Goal: Task Accomplishment & Management: Use online tool/utility

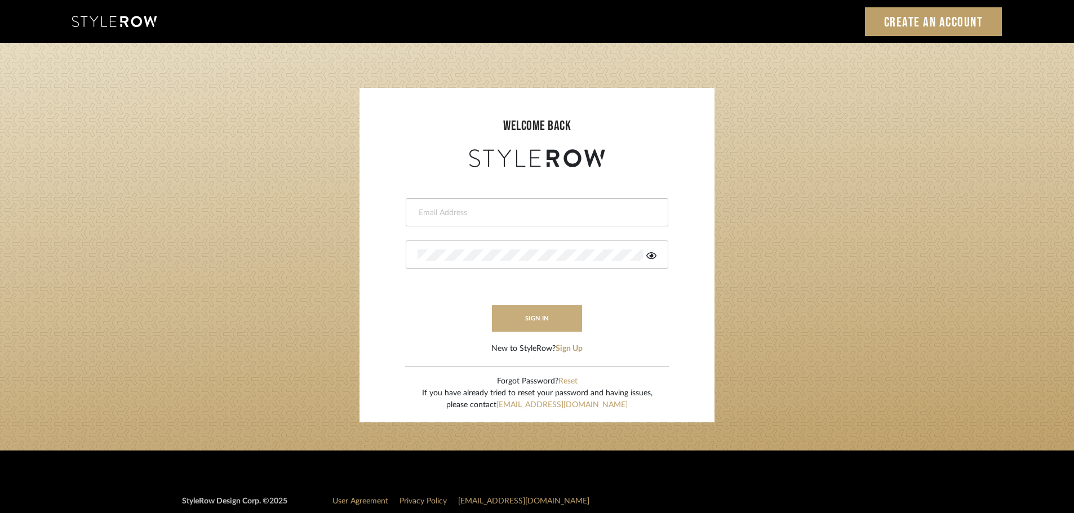
type input "[PERSON_NAME][EMAIL_ADDRESS][DOMAIN_NAME]"
click at [544, 312] on button "sign in" at bounding box center [537, 318] width 90 height 26
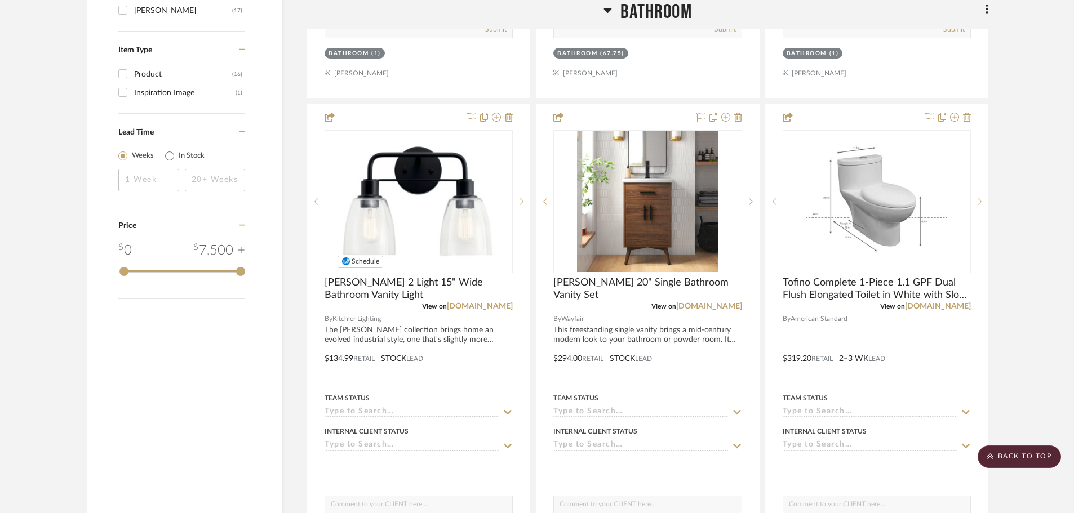
scroll to position [1296, 0]
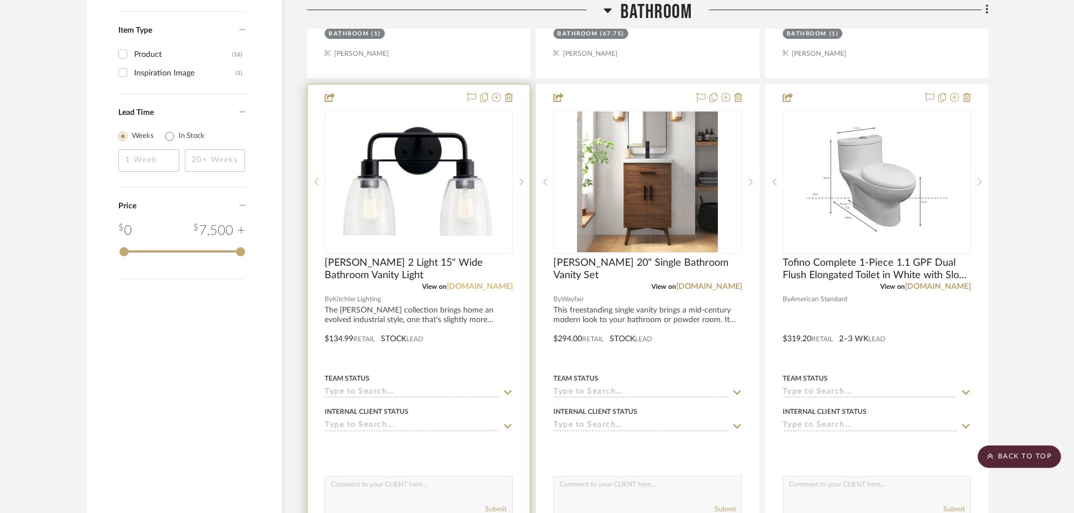
click at [489, 284] on link "wayfair.com" at bounding box center [480, 287] width 66 height 8
click at [353, 277] on span "Meller 2 Light 15" Wide Bathroom Vanity Light" at bounding box center [418, 269] width 188 height 25
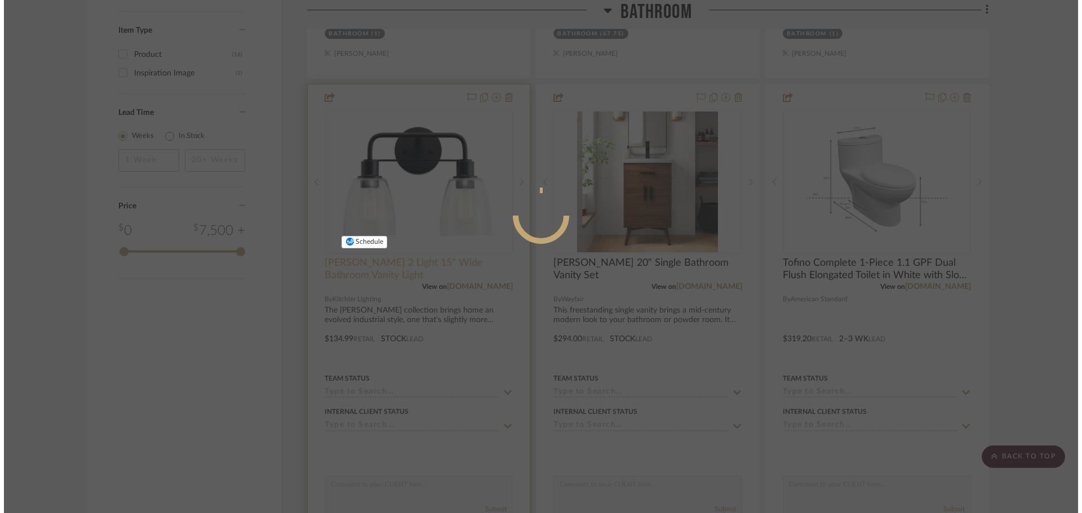
scroll to position [0, 0]
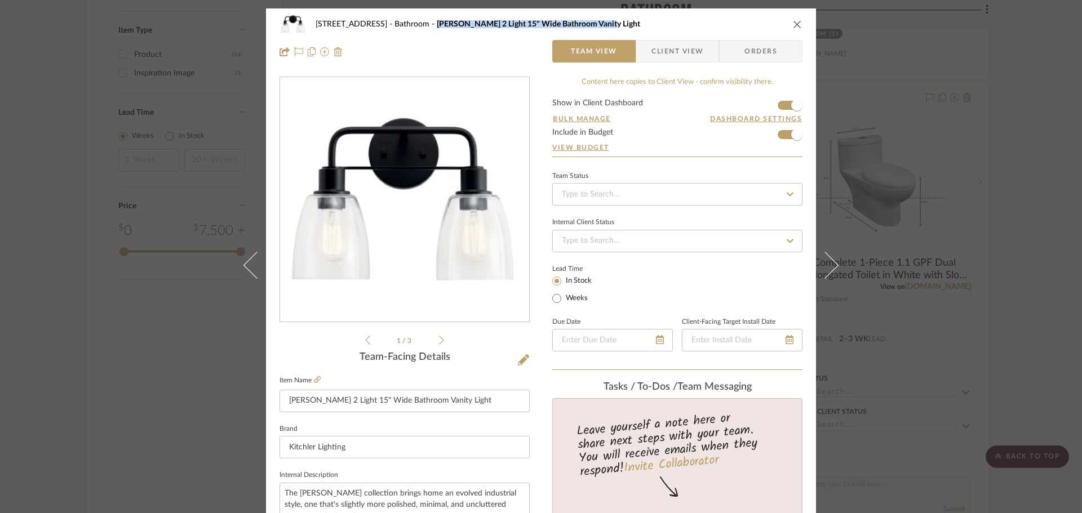
drag, startPoint x: 412, startPoint y: 24, endPoint x: 579, endPoint y: 26, distance: 166.2
click at [579, 26] on div "1432 S 18th St Bathroom Meller 2 Light 15" Wide Bathroom Vanity Light" at bounding box center [549, 24] width 468 height 8
copy span "Meller 2 Light 15" Wide Bathroom Vanity Light"
